Goal: Communication & Community: Connect with others

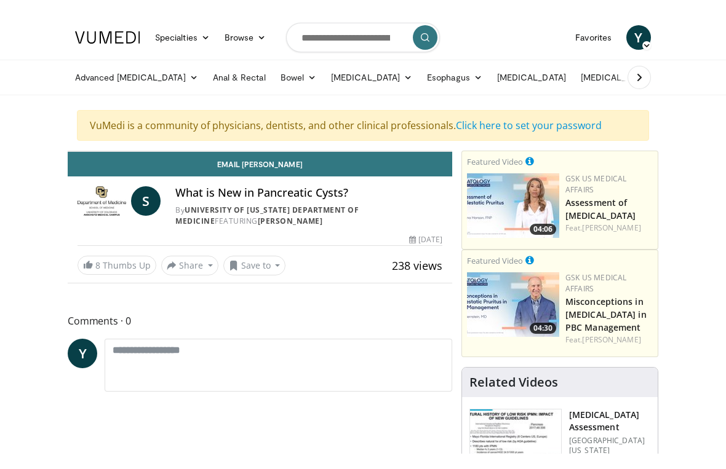
scroll to position [15, 0]
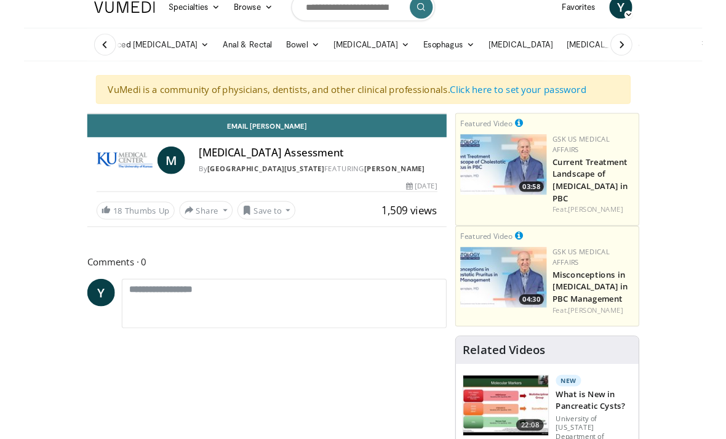
scroll to position [37, 0]
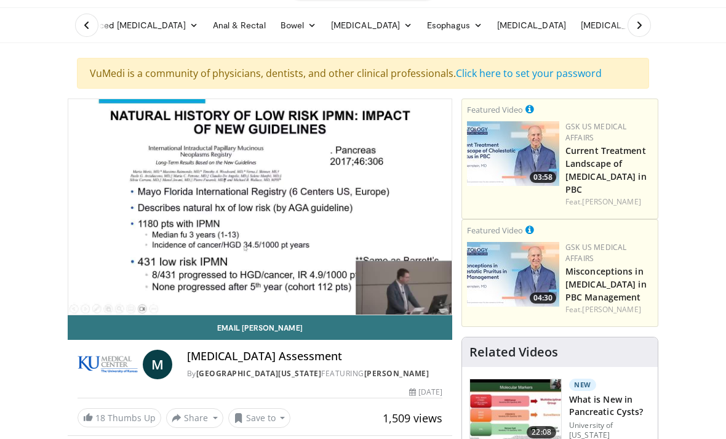
click at [440, 324] on link "Email Michael" at bounding box center [260, 327] width 385 height 25
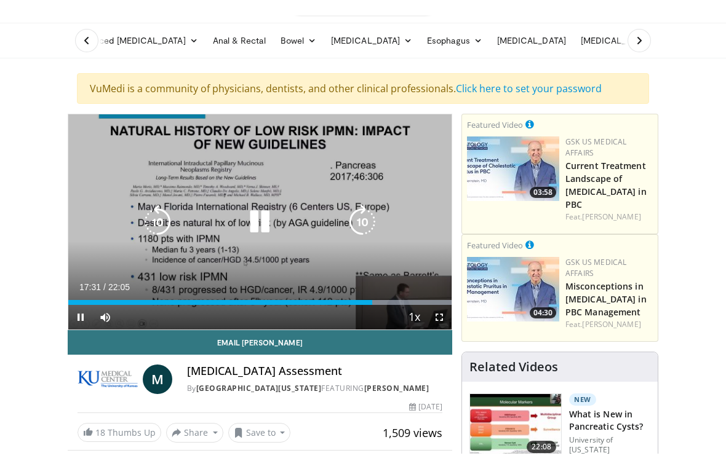
scroll to position [15, 0]
